Goal: Information Seeking & Learning: Check status

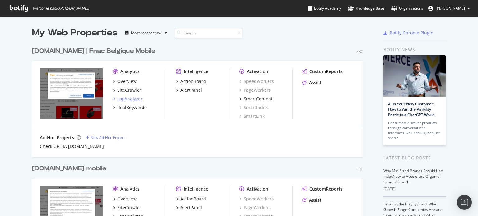
click at [129, 100] on div "LogAnalyzer" at bounding box center [129, 99] width 25 height 6
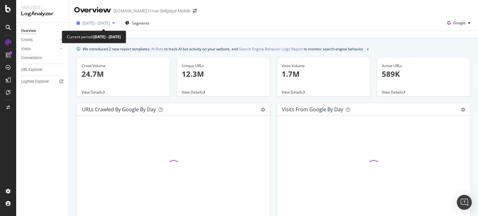
click at [117, 26] on div "[DATE] - [DATE]" at bounding box center [95, 22] width 43 height 9
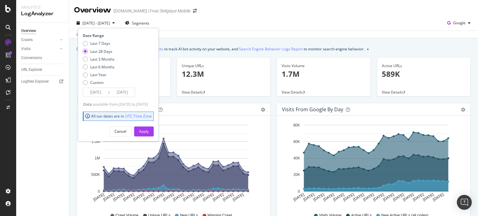
click at [111, 91] on input "[DATE]" at bounding box center [122, 92] width 25 height 9
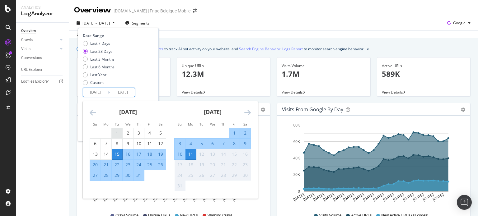
click at [120, 132] on div "1" at bounding box center [117, 133] width 11 height 6
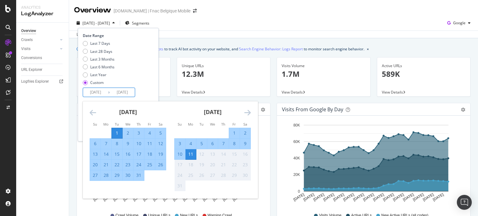
type input "[DATE]"
click at [139, 176] on div "31" at bounding box center [139, 175] width 11 height 6
type input "[DATE]"
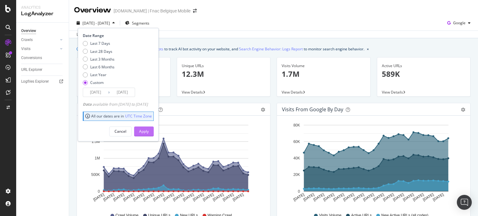
click at [149, 129] on div "Apply" at bounding box center [144, 131] width 10 height 9
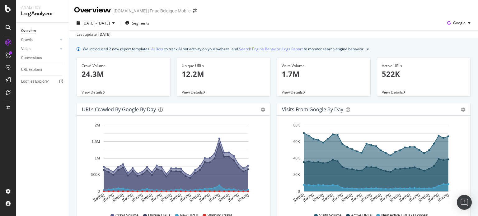
click at [468, 27] on div "[DATE] - [DATE] Segments Google" at bounding box center [273, 24] width 409 height 12
click at [460, 22] on span "Google" at bounding box center [459, 22] width 12 height 5
click at [455, 67] on span "Other AI Bots" at bounding box center [458, 70] width 23 height 6
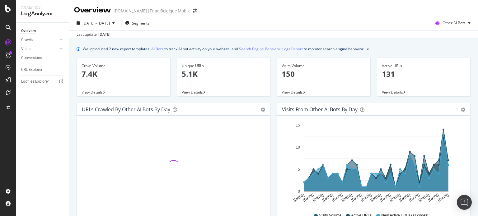
click at [158, 48] on link "AI Bots" at bounding box center [157, 49] width 12 height 7
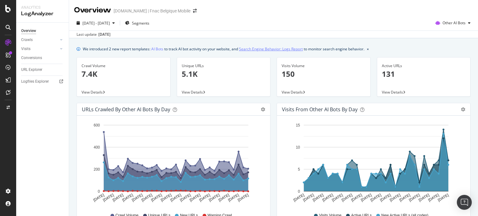
click at [272, 47] on link "Search Engine Behavior: Logs Report" at bounding box center [271, 49] width 64 height 7
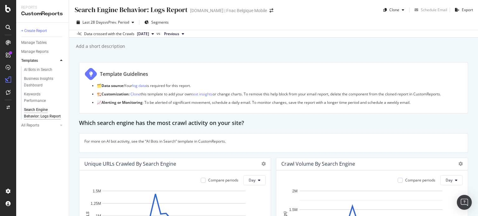
click at [149, 34] on span "[DATE]" at bounding box center [143, 34] width 12 height 6
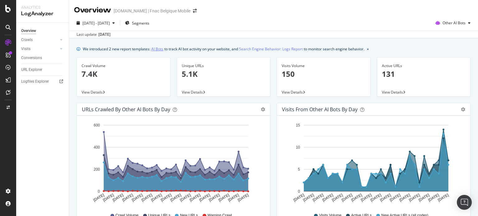
click at [159, 48] on link "AI Bots" at bounding box center [157, 49] width 12 height 7
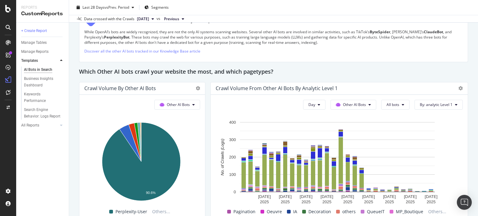
scroll to position [934, 0]
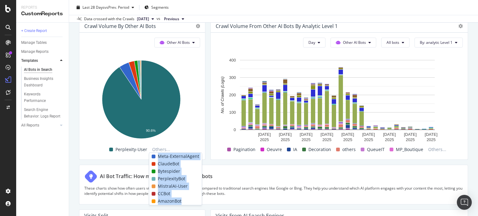
drag, startPoint x: 182, startPoint y: 199, endPoint x: 149, endPoint y: 154, distance: 56.2
click at [149, 154] on div "Meta-ExternalAgent ClaudeBot Bytespider PerplexityBot MistralAI-User CCBot Amaz…" at bounding box center [175, 178] width 53 height 53
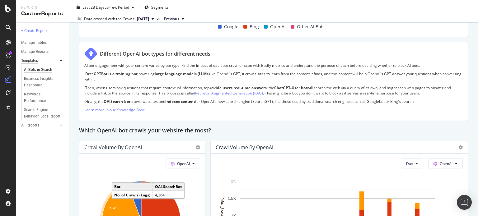
scroll to position [382, 0]
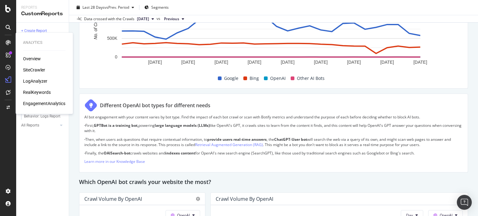
click at [35, 81] on div "LogAnalyzer" at bounding box center [35, 81] width 24 height 6
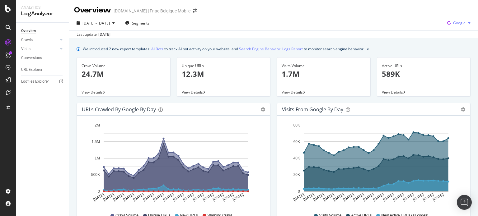
click at [453, 25] on span "Google" at bounding box center [459, 22] width 12 height 5
click at [452, 69] on span "Other AI Bots" at bounding box center [458, 70] width 23 height 6
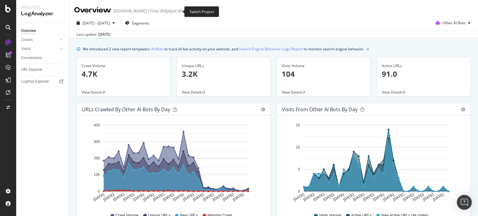
click at [193, 11] on icon "arrow-right-arrow-left" at bounding box center [195, 11] width 4 height 4
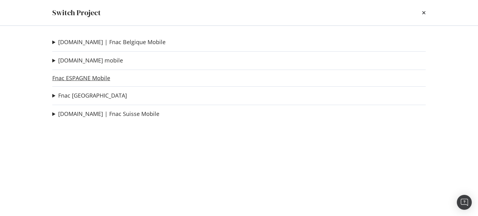
click at [86, 81] on link "Fnac ESPAGNE Mobile" at bounding box center [81, 78] width 58 height 7
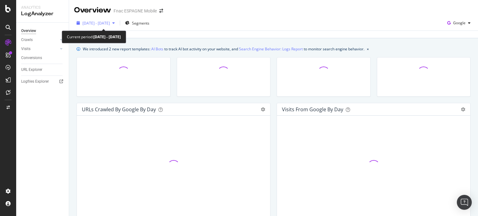
click at [110, 22] on span "[DATE] - [DATE]" at bounding box center [95, 23] width 27 height 5
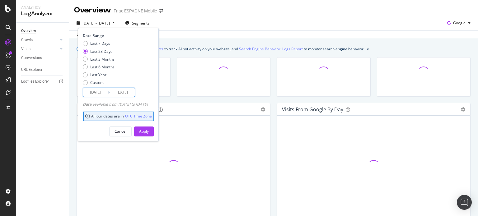
click at [100, 92] on input "[DATE]" at bounding box center [95, 92] width 25 height 9
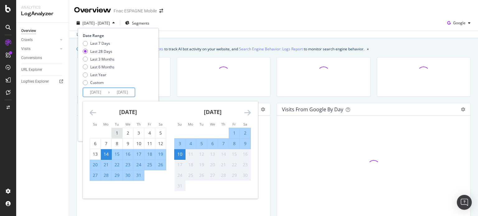
click at [120, 131] on div "1" at bounding box center [117, 133] width 11 height 6
type input "[DATE]"
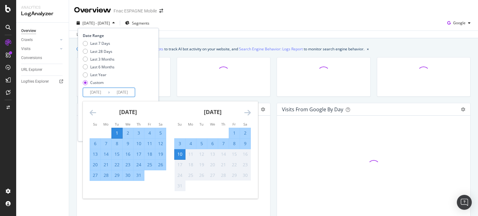
click at [141, 173] on div "31" at bounding box center [139, 175] width 11 height 6
type input "[DATE]"
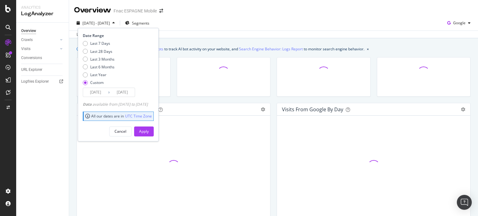
click at [149, 130] on div "Apply" at bounding box center [144, 131] width 10 height 5
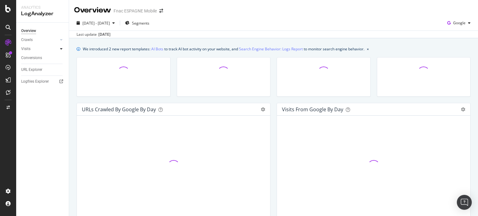
click at [61, 48] on icon at bounding box center [61, 49] width 2 height 4
click at [29, 83] on div "HTTP Codes" at bounding box center [34, 82] width 21 height 7
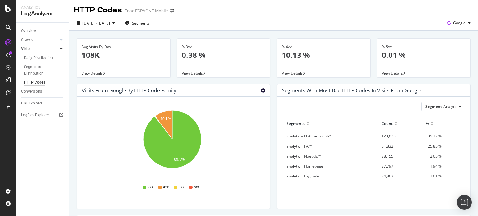
click at [261, 90] on icon "gear" at bounding box center [263, 90] width 4 height 4
click at [242, 109] on link "Table" at bounding box center [245, 114] width 50 height 12
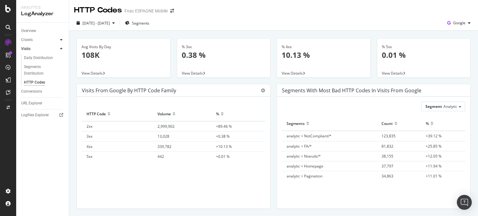
click at [60, 42] on div at bounding box center [61, 40] width 6 height 6
click at [33, 77] on div "HTTP Codes" at bounding box center [34, 73] width 21 height 7
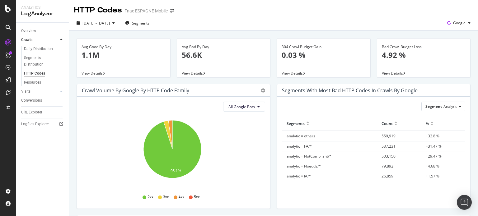
click at [258, 91] on div "Pie Table" at bounding box center [260, 90] width 11 height 4
click at [262, 90] on icon "gear" at bounding box center [263, 90] width 4 height 4
click at [246, 114] on span "Table" at bounding box center [245, 114] width 50 height 8
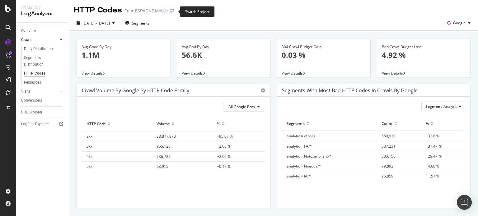
click at [172, 11] on icon "arrow-right-arrow-left" at bounding box center [172, 11] width 4 height 4
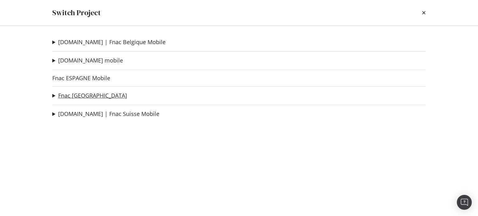
click at [88, 93] on link "Fnac [GEOGRAPHIC_DATA]" at bounding box center [92, 95] width 69 height 7
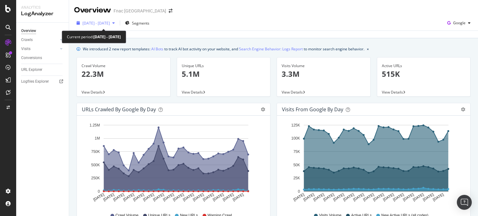
click at [110, 25] on span "[DATE] - [DATE]" at bounding box center [95, 23] width 27 height 5
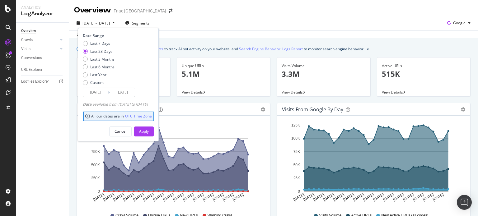
click at [97, 86] on div "Last 7 Days Last 28 Days Last 3 Months Last 6 Months Last Year Custom" at bounding box center [99, 64] width 32 height 47
click at [98, 92] on input "[DATE]" at bounding box center [95, 92] width 25 height 9
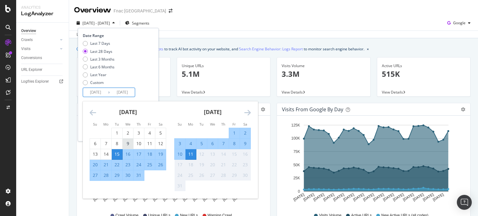
drag, startPoint x: 117, startPoint y: 131, endPoint x: 124, endPoint y: 145, distance: 16.0
click at [117, 131] on div "1" at bounding box center [117, 133] width 11 height 6
type input "[DATE]"
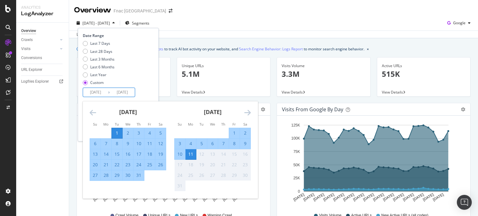
click at [140, 176] on div "31" at bounding box center [139, 175] width 11 height 6
type input "[DATE]"
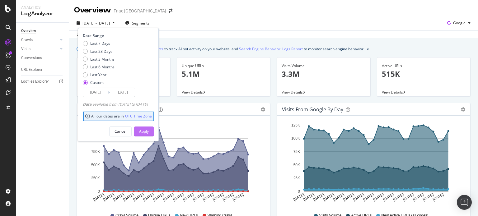
click at [149, 132] on div "Apply" at bounding box center [144, 131] width 10 height 5
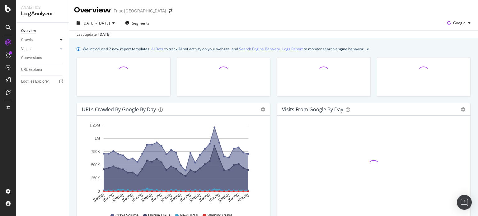
click at [62, 40] on icon at bounding box center [61, 40] width 2 height 4
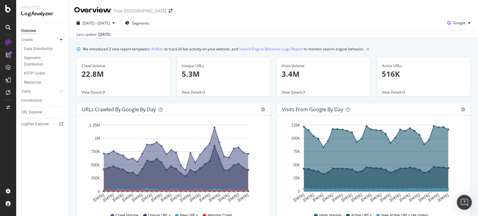
click at [61, 40] on icon at bounding box center [61, 40] width 2 height 4
click at [63, 39] on div at bounding box center [61, 40] width 6 height 6
click at [40, 72] on div "HTTP Codes" at bounding box center [34, 73] width 21 height 7
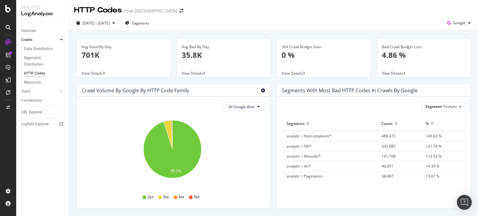
click at [261, 89] on icon "gear" at bounding box center [263, 90] width 4 height 4
click at [245, 114] on span "Table" at bounding box center [245, 114] width 50 height 8
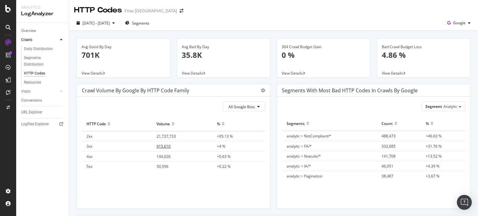
click at [167, 147] on span "915,610" at bounding box center [164, 146] width 14 height 5
